Goal: Task Accomplishment & Management: Use online tool/utility

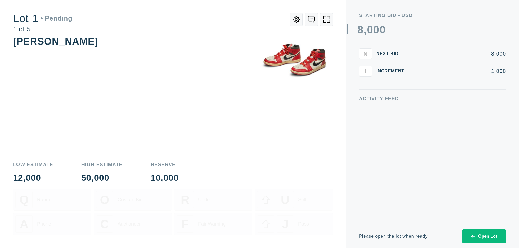
click at [484, 236] on div "Open Lot" at bounding box center [484, 236] width 26 height 5
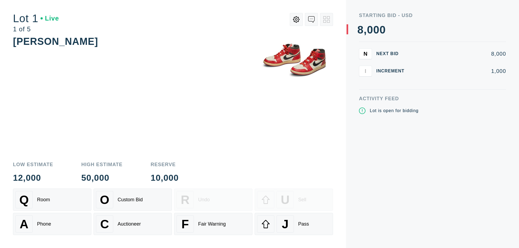
click at [294, 224] on div "J Pass" at bounding box center [293, 223] width 73 height 17
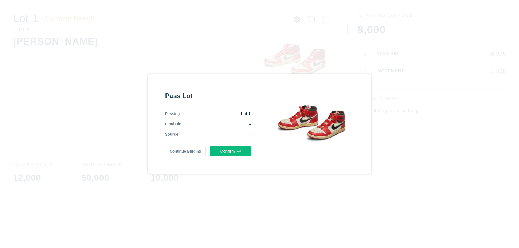
click at [230, 151] on button "Confirm" at bounding box center [230, 151] width 41 height 10
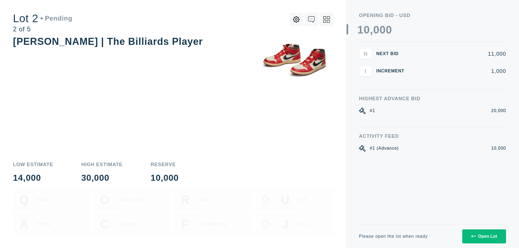
click at [484, 236] on div "Open Lot" at bounding box center [484, 236] width 26 height 5
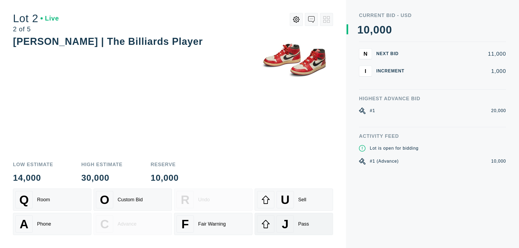
click at [294, 224] on div "J Pass" at bounding box center [293, 223] width 73 height 17
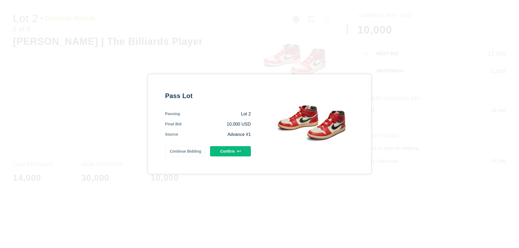
click at [230, 151] on button "Confirm" at bounding box center [230, 151] width 41 height 10
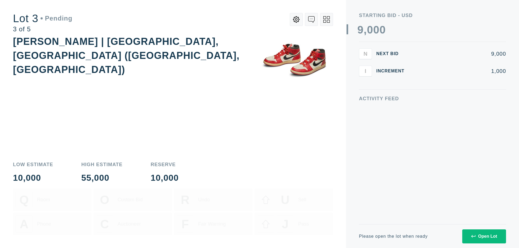
click at [484, 236] on div "Open Lot" at bounding box center [484, 236] width 26 height 5
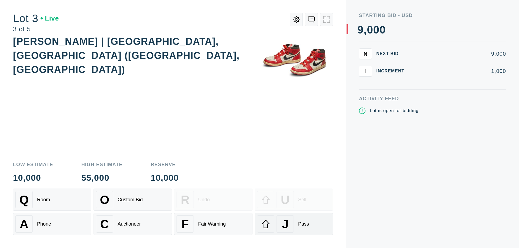
click at [294, 224] on div "J Pass" at bounding box center [293, 223] width 73 height 17
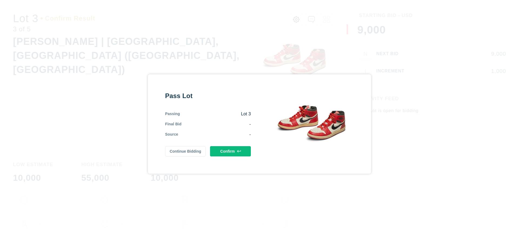
click at [230, 151] on button "Confirm" at bounding box center [230, 151] width 41 height 10
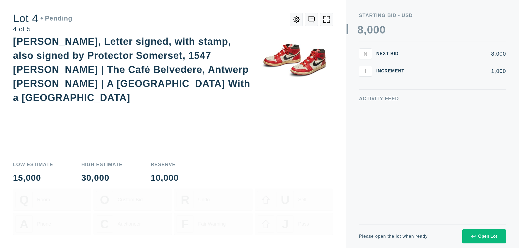
click at [326, 19] on icon at bounding box center [326, 19] width 6 height 6
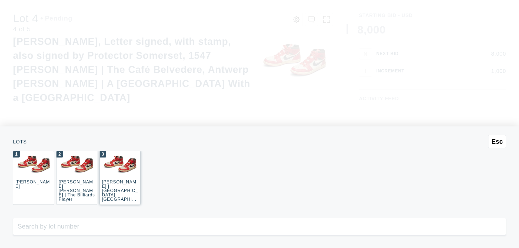
click at [120, 178] on div "3 JOAQUÍN SOROLLA | La Caleta, Málaga (La Caleta Beach, Málaga)" at bounding box center [119, 178] width 41 height 54
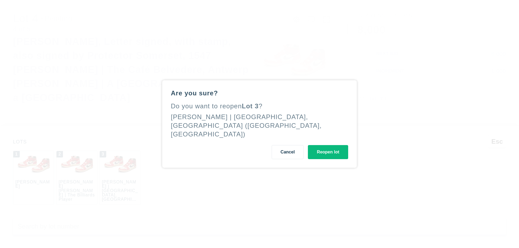
click at [328, 148] on button "Reopen lot" at bounding box center [328, 152] width 40 height 14
